Goal: Task Accomplishment & Management: Manage account settings

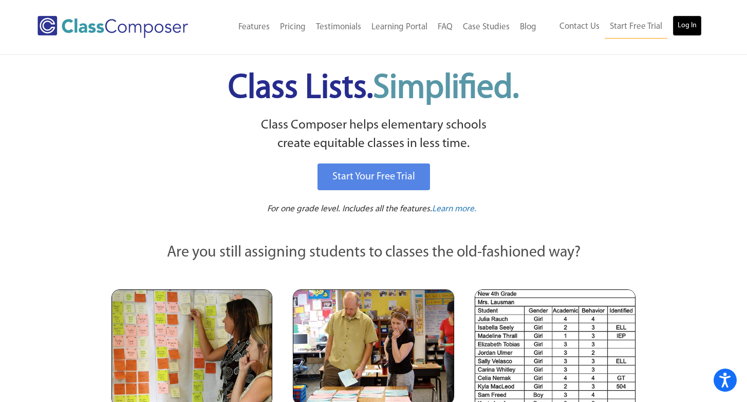
click at [690, 25] on link "Log In" at bounding box center [686, 25] width 29 height 21
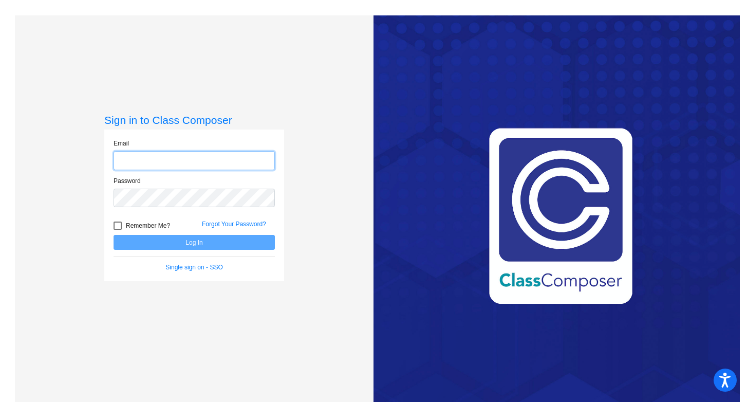
type input "[EMAIL_ADDRESS][DOMAIN_NAME]"
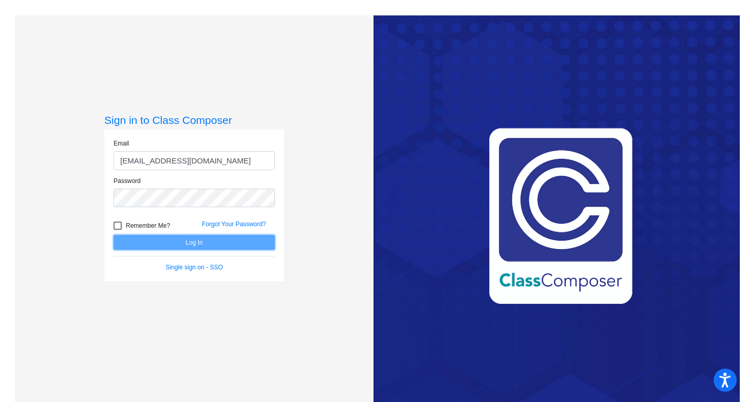
click at [222, 241] on button "Log In" at bounding box center [194, 242] width 161 height 15
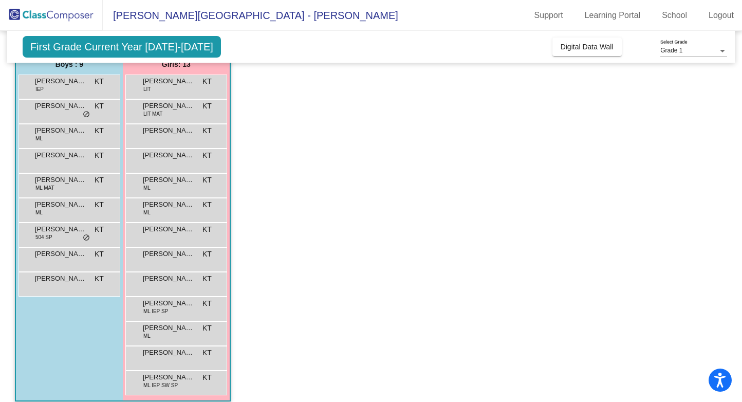
scroll to position [100, 0]
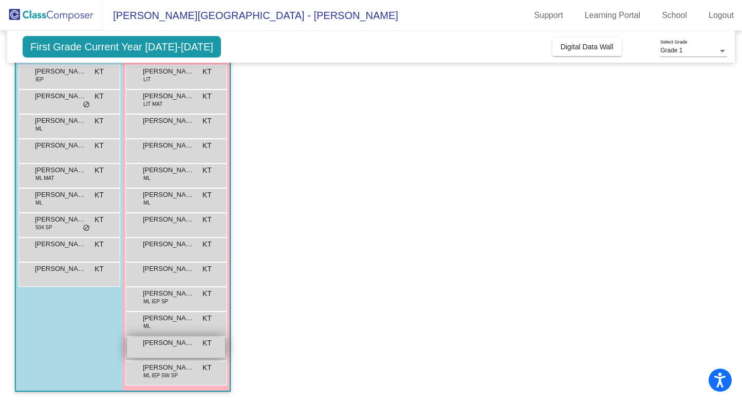
click at [184, 345] on span "[PERSON_NAME]" at bounding box center [168, 342] width 51 height 10
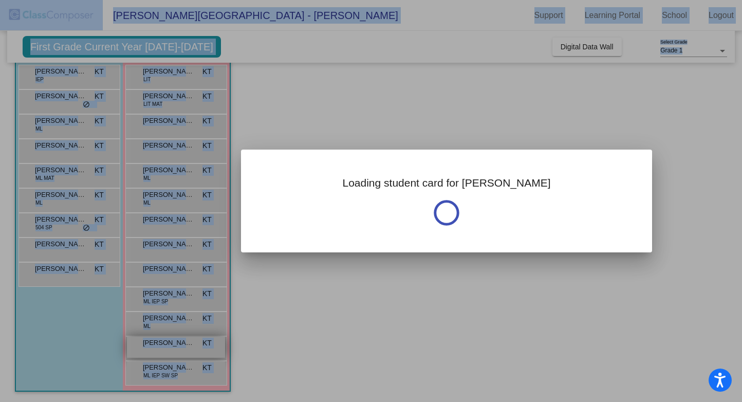
click at [184, 345] on div at bounding box center [371, 201] width 742 height 402
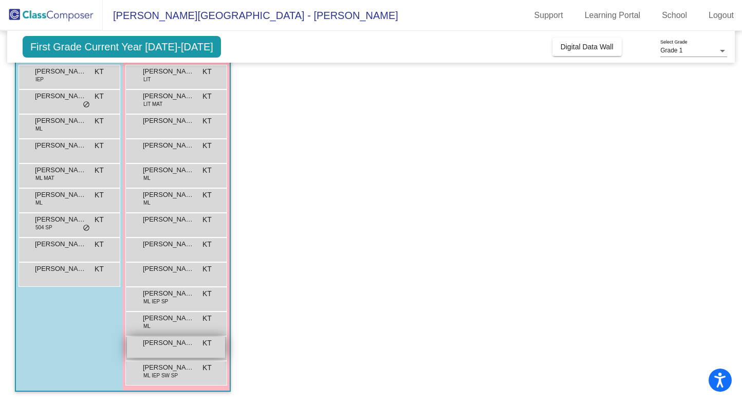
click at [184, 345] on span "[PERSON_NAME]" at bounding box center [168, 342] width 51 height 10
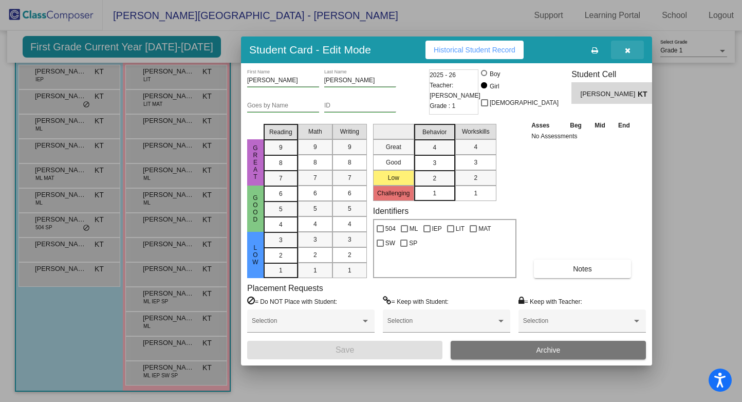
click at [626, 53] on icon "button" at bounding box center [628, 50] width 6 height 7
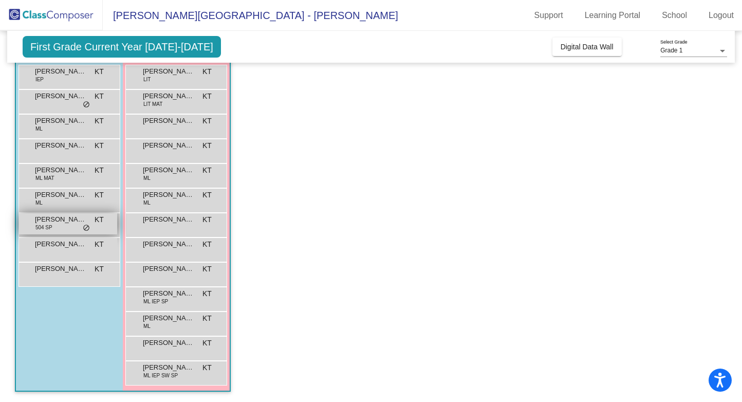
click at [58, 222] on span "Owen Lammie" at bounding box center [60, 219] width 51 height 10
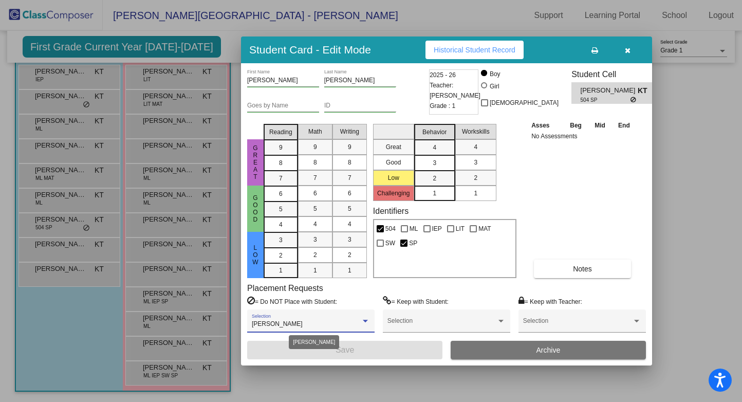
click at [365, 321] on div at bounding box center [365, 320] width 5 height 3
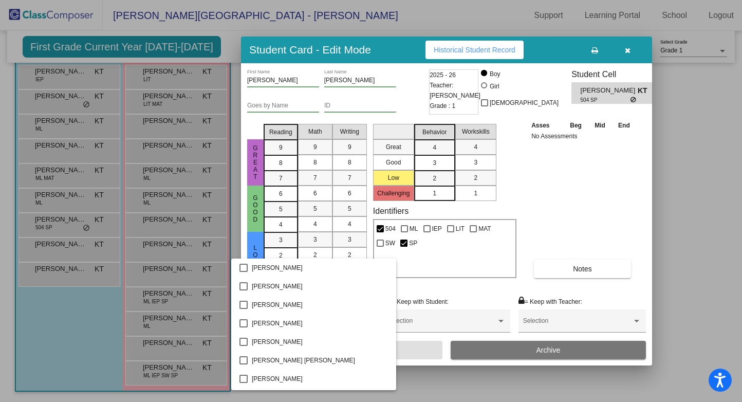
scroll to position [554, 0]
click at [397, 285] on div at bounding box center [371, 201] width 742 height 402
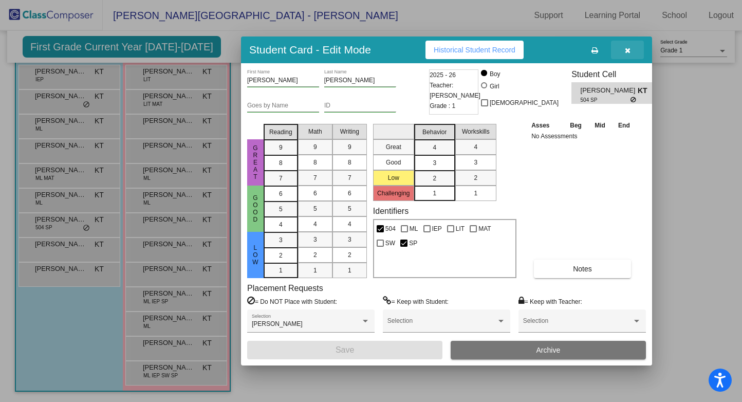
click at [628, 49] on icon "button" at bounding box center [628, 50] width 6 height 7
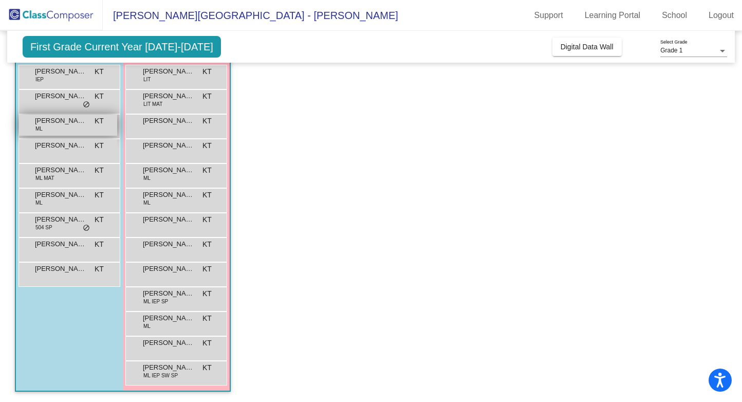
scroll to position [0, 0]
